Goal: Task Accomplishment & Management: Manage account settings

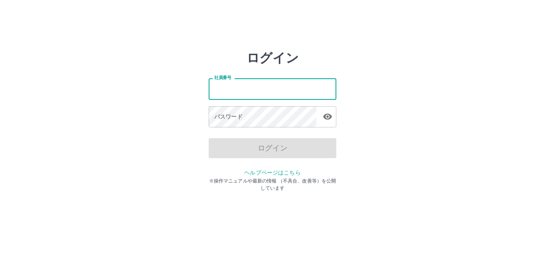
drag, startPoint x: 0, startPoint y: 0, endPoint x: 236, endPoint y: 92, distance: 253.5
click at [236, 92] on input "社員番号" at bounding box center [273, 88] width 128 height 21
type input "*******"
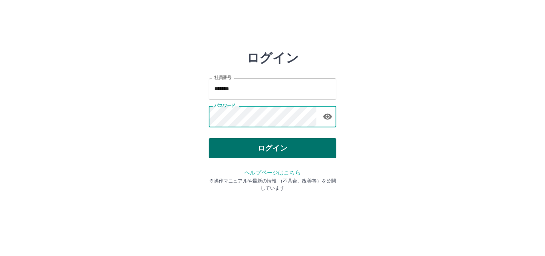
click at [260, 145] on button "ログイン" at bounding box center [273, 148] width 128 height 20
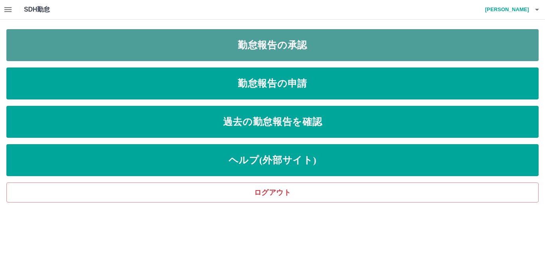
click at [231, 40] on link "勤怠報告の承認" at bounding box center [272, 45] width 532 height 32
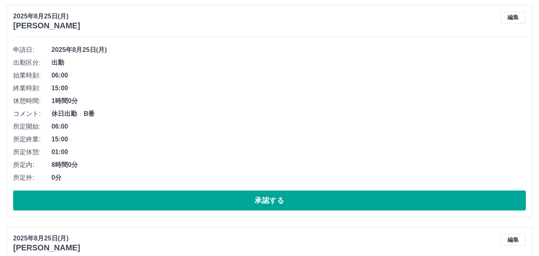
scroll to position [1435, 0]
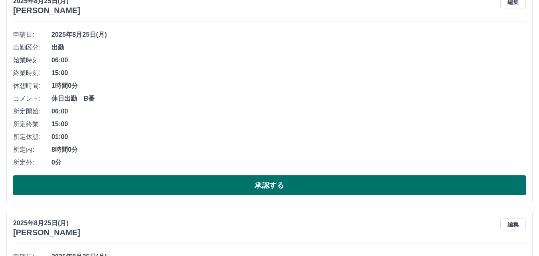
click at [245, 184] on button "承認する" at bounding box center [269, 185] width 512 height 20
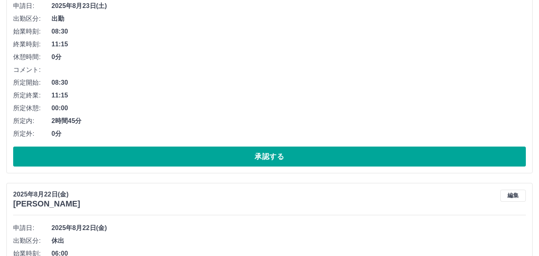
scroll to position [4682, 0]
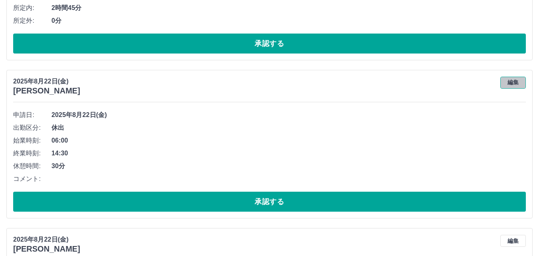
click at [510, 82] on button "編集" at bounding box center [513, 83] width 26 height 12
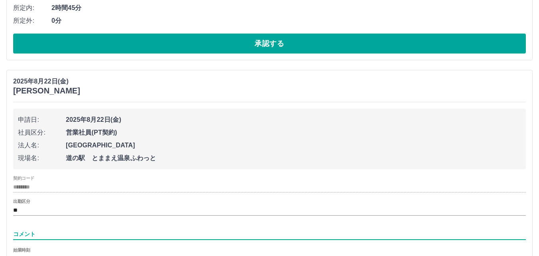
click at [41, 234] on input "コメント" at bounding box center [269, 234] width 512 height 12
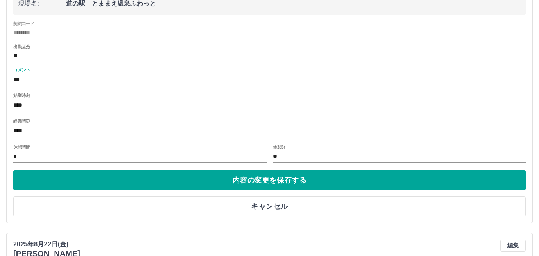
scroll to position [4842, 0]
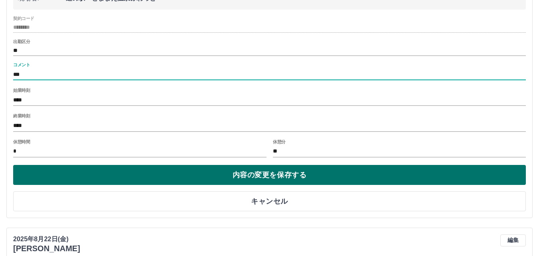
type input "***"
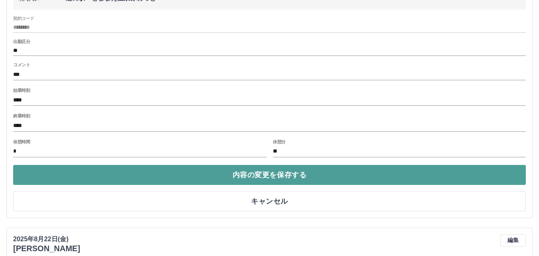
click at [152, 173] on button "内容の変更を保存する" at bounding box center [269, 175] width 512 height 20
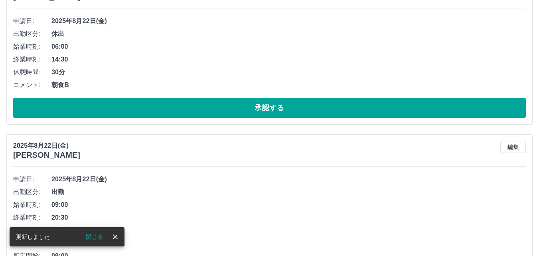
scroll to position [4762, 0]
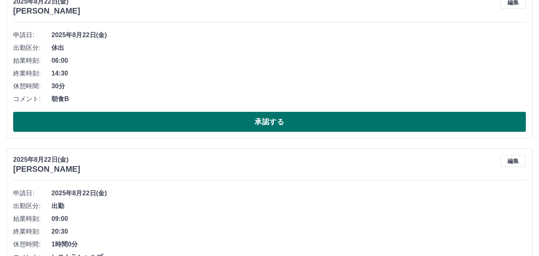
click at [163, 126] on button "承認する" at bounding box center [269, 122] width 512 height 20
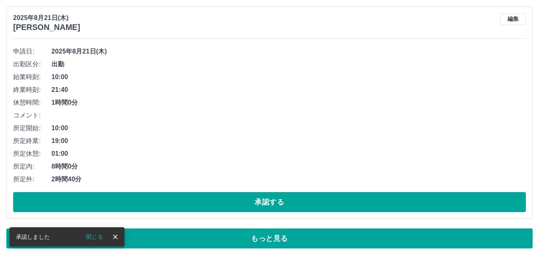
scroll to position [5414, 0]
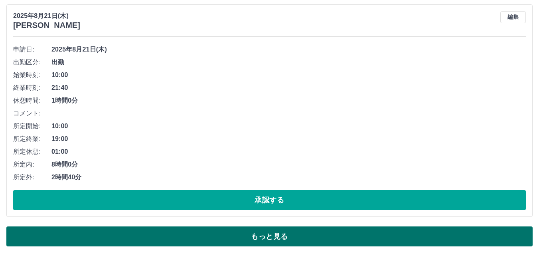
click at [228, 239] on button "もっと見る" at bounding box center [269, 236] width 526 height 20
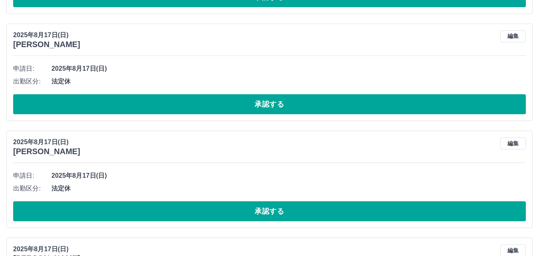
scroll to position [7806, 0]
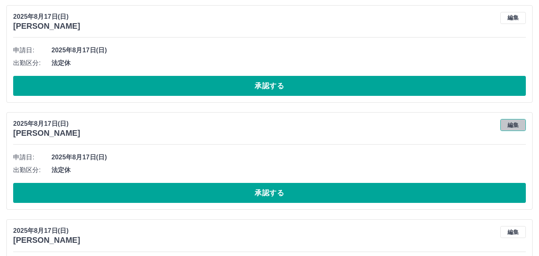
click at [513, 126] on button "編集" at bounding box center [513, 125] width 26 height 12
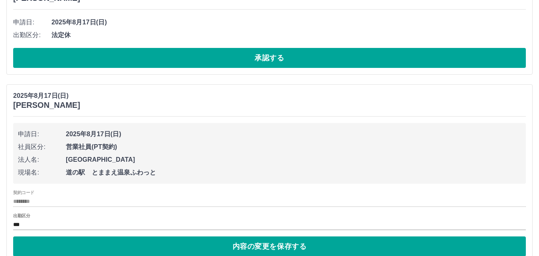
scroll to position [7886, 0]
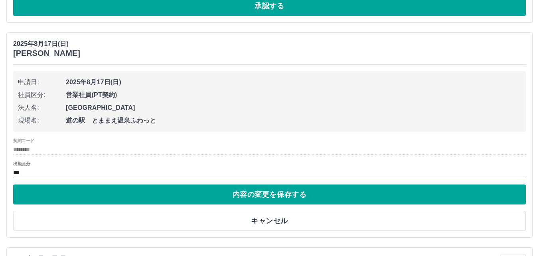
click at [39, 172] on input "***" at bounding box center [269, 172] width 512 height 10
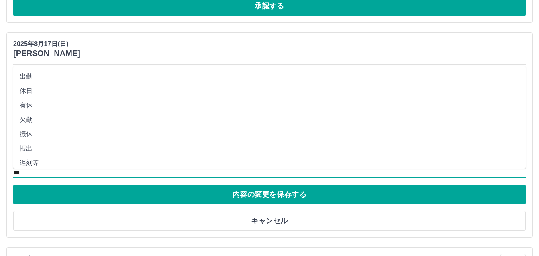
click at [30, 90] on li "休日" at bounding box center [269, 91] width 512 height 14
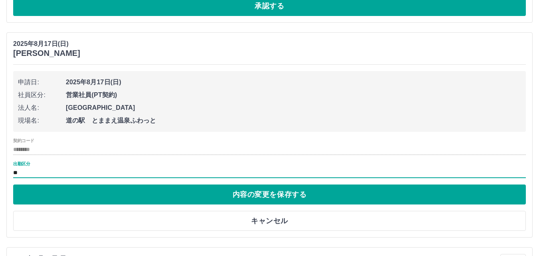
type input "**"
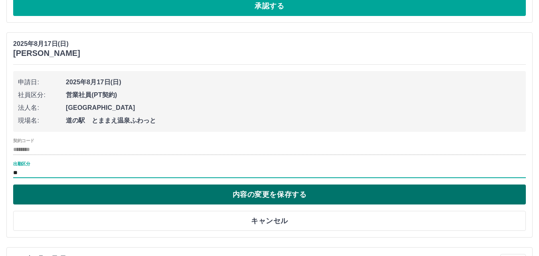
click at [122, 192] on button "内容の変更を保存する" at bounding box center [269, 194] width 512 height 20
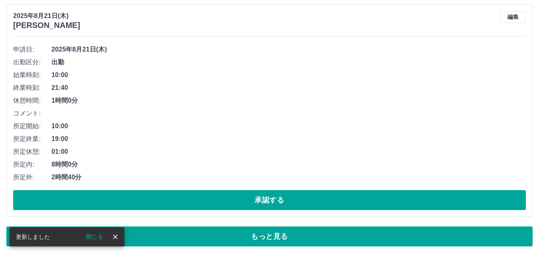
scroll to position [5414, 0]
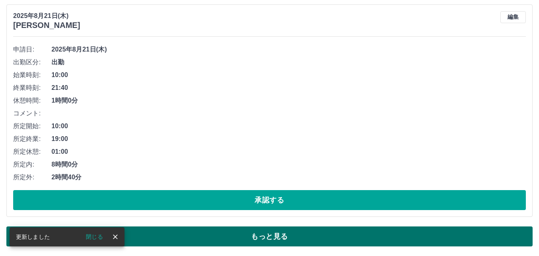
click at [207, 244] on button "もっと見る" at bounding box center [269, 236] width 526 height 20
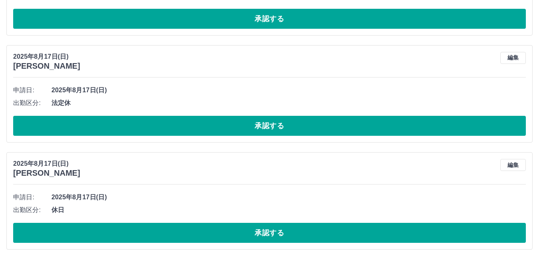
scroll to position [7806, 0]
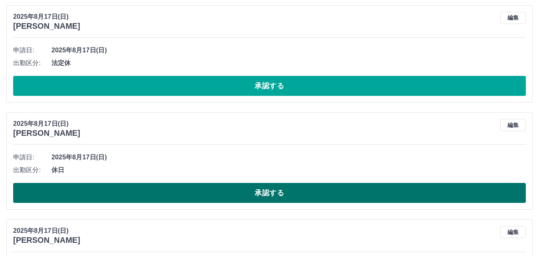
click at [164, 191] on button "承認する" at bounding box center [269, 193] width 512 height 20
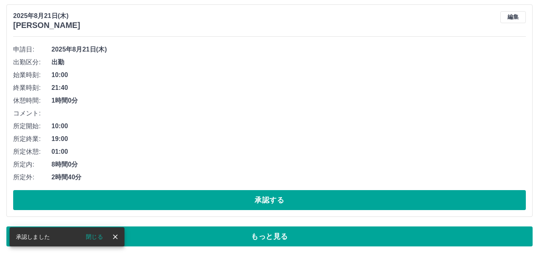
scroll to position [5414, 0]
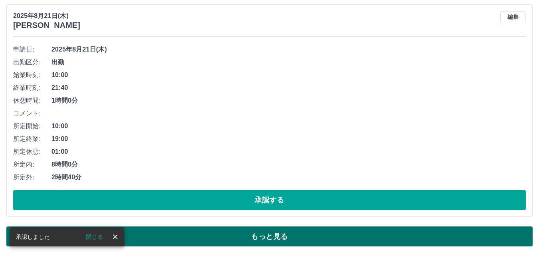
click at [220, 236] on button "もっと見る" at bounding box center [269, 236] width 526 height 20
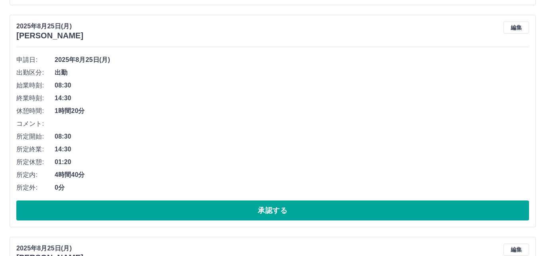
scroll to position [0, 0]
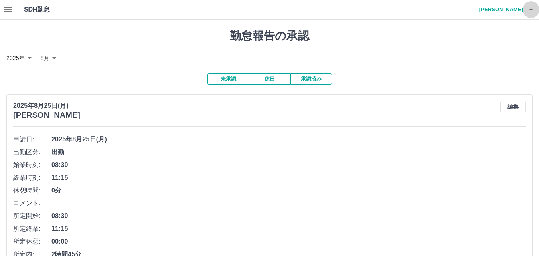
click at [529, 10] on icon "button" at bounding box center [531, 10] width 10 height 10
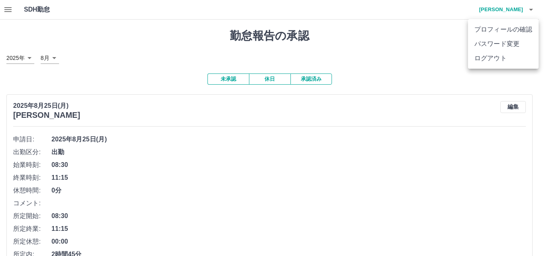
click at [492, 59] on li "ログアウト" at bounding box center [503, 58] width 71 height 14
